Goal: Task Accomplishment & Management: Use online tool/utility

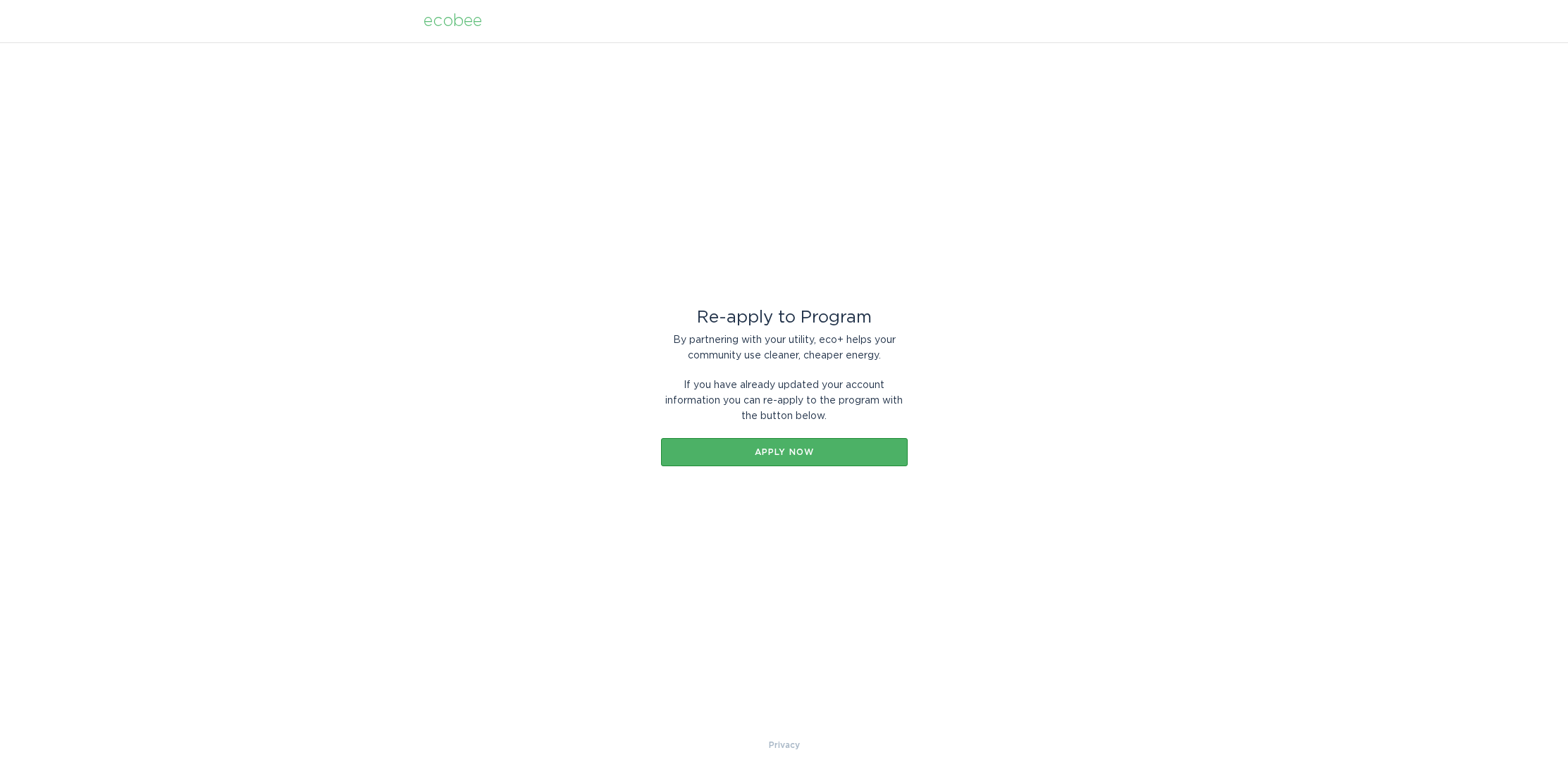
click at [783, 452] on div "Apply now" at bounding box center [784, 452] width 232 height 9
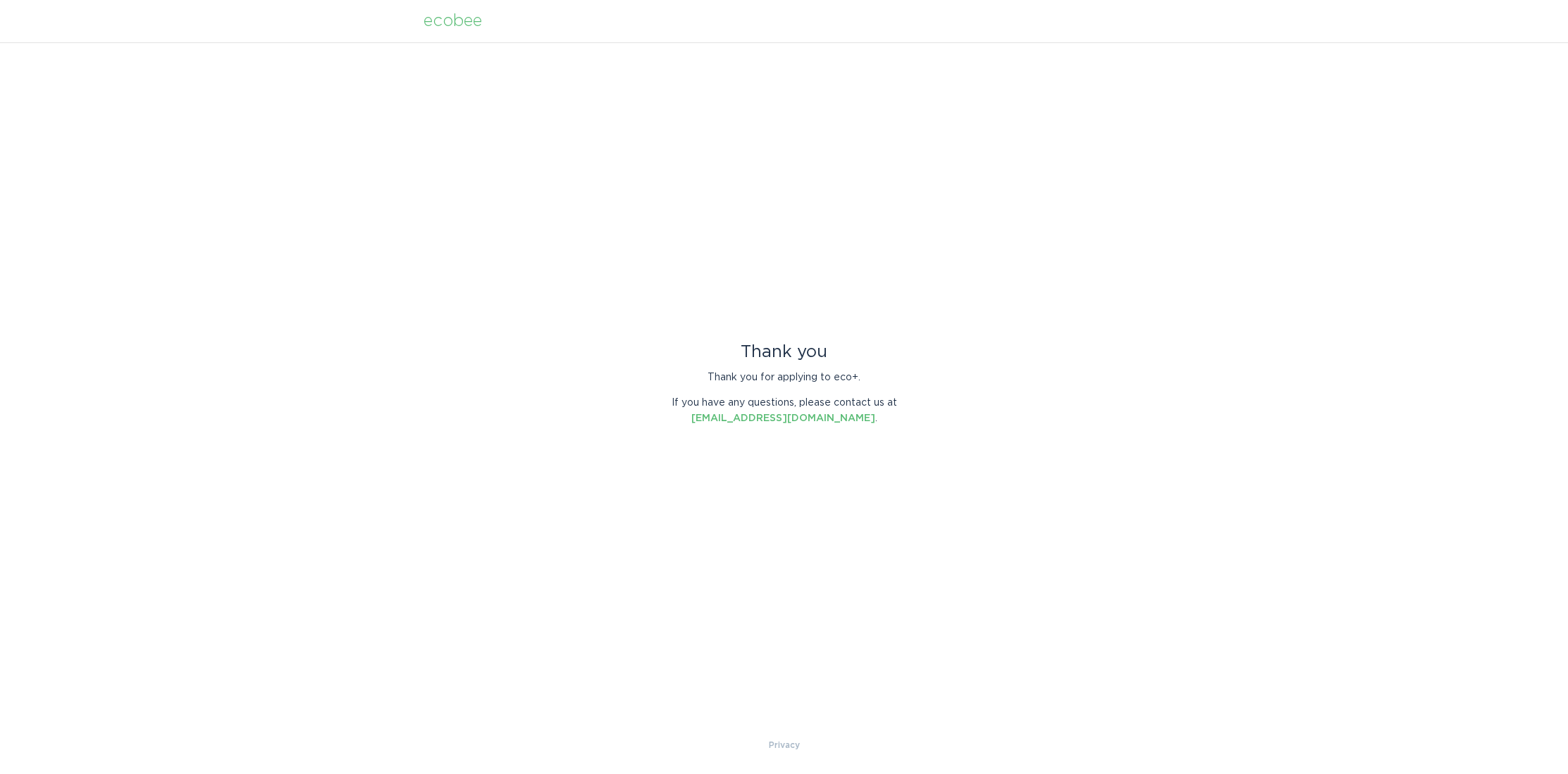
click at [1531, 774] on div at bounding box center [784, 774] width 1568 height 0
